Goal: Information Seeking & Learning: Learn about a topic

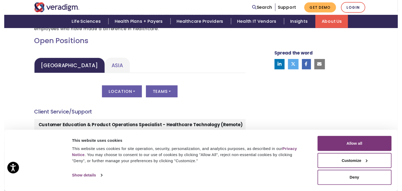
scroll to position [234, 0]
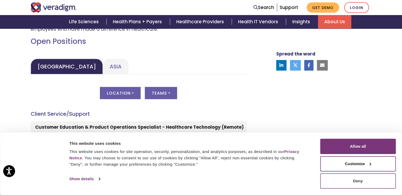
click at [360, 179] on button "Deny" at bounding box center [358, 180] width 76 height 15
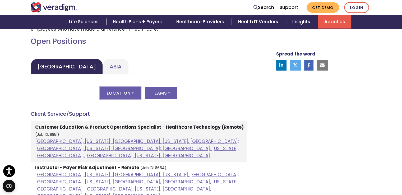
click at [131, 91] on button "Location" at bounding box center [120, 93] width 41 height 12
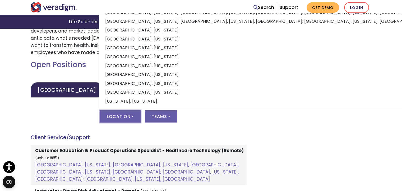
scroll to position [211, 0]
click at [126, 116] on button "Location" at bounding box center [120, 116] width 41 height 12
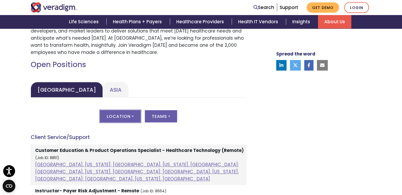
click at [126, 116] on button "Location" at bounding box center [120, 116] width 41 height 12
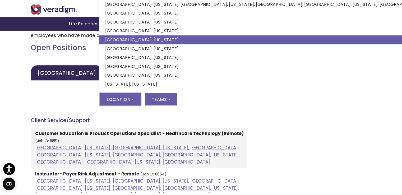
scroll to position [231, 0]
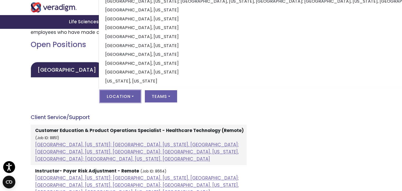
click at [199, 106] on div "Location All [GEOGRAPHIC_DATA], [US_STATE]; [GEOGRAPHIC_DATA], [US_STATE], [GEO…" at bounding box center [139, 99] width 216 height 18
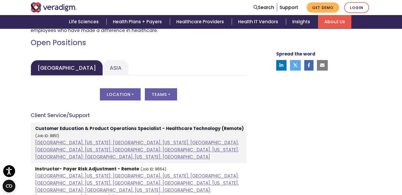
scroll to position [234, 0]
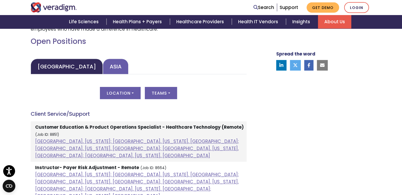
click at [103, 66] on link "Asia" at bounding box center [116, 67] width 26 height 16
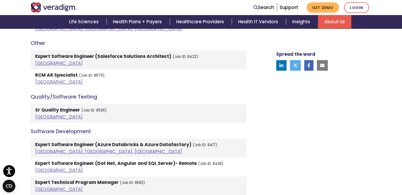
scroll to position [1011, 0]
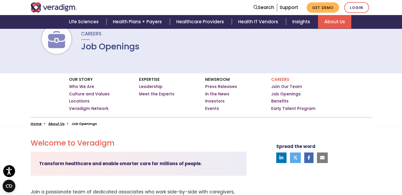
scroll to position [48, 0]
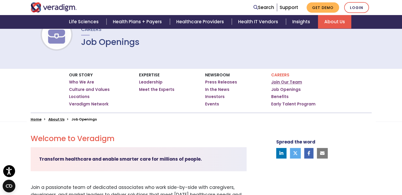
click at [285, 82] on link "Join Our Team" at bounding box center [286, 81] width 31 height 5
